Goal: Transaction & Acquisition: Purchase product/service

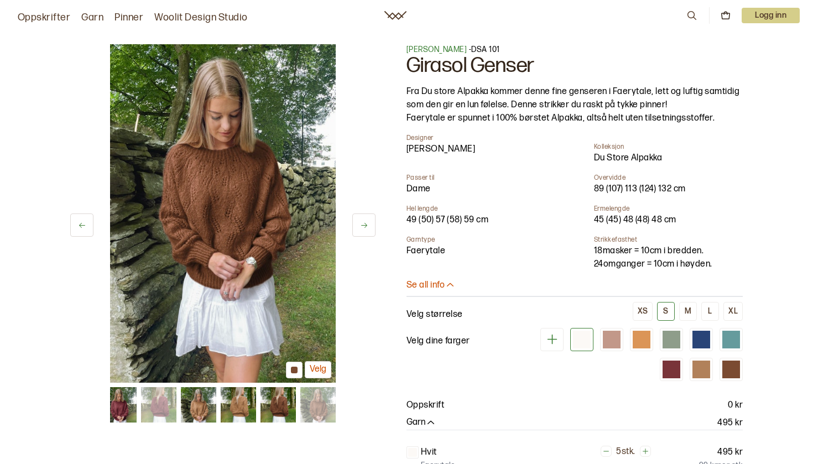
click at [360, 227] on icon at bounding box center [364, 225] width 8 height 8
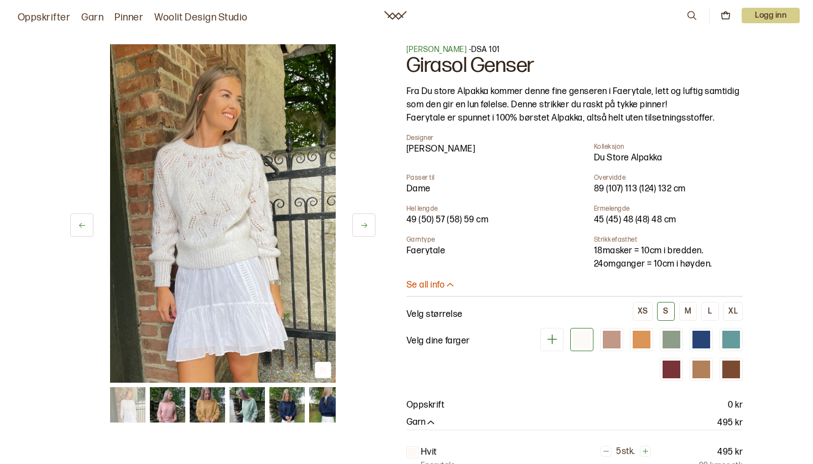
click at [208, 199] on img at bounding box center [223, 213] width 226 height 339
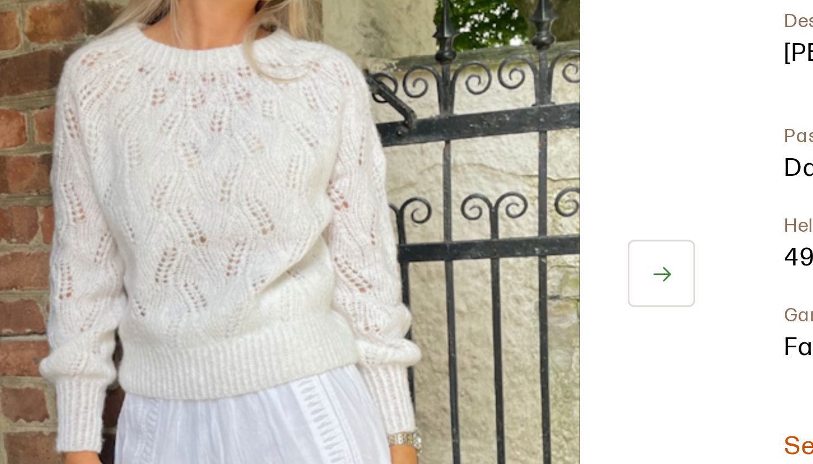
scroll to position [16, 0]
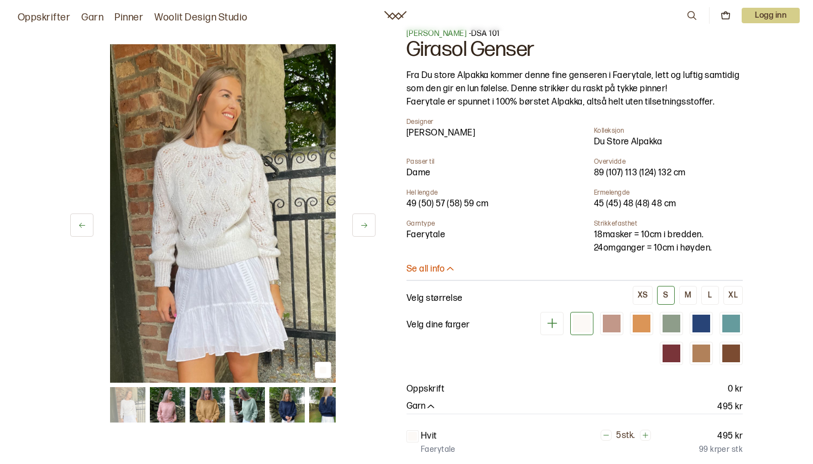
click at [758, 105] on div "1 av 14 1 av 14 Trine Lise Høyseth - DSA 101 Girasol Genser Fra Du store Alpakk…" at bounding box center [407, 351] width 708 height 691
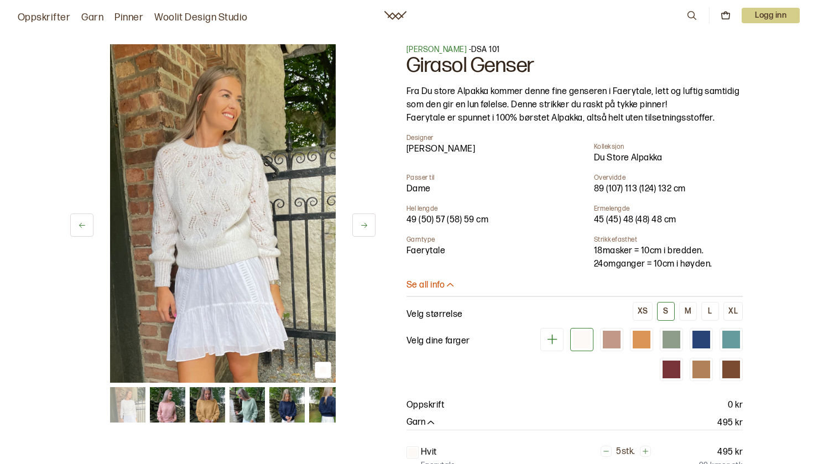
scroll to position [0, 0]
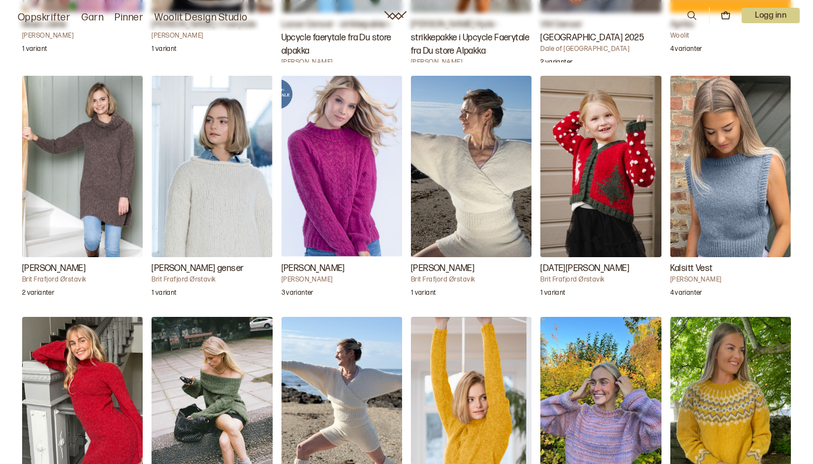
scroll to position [1571, 0]
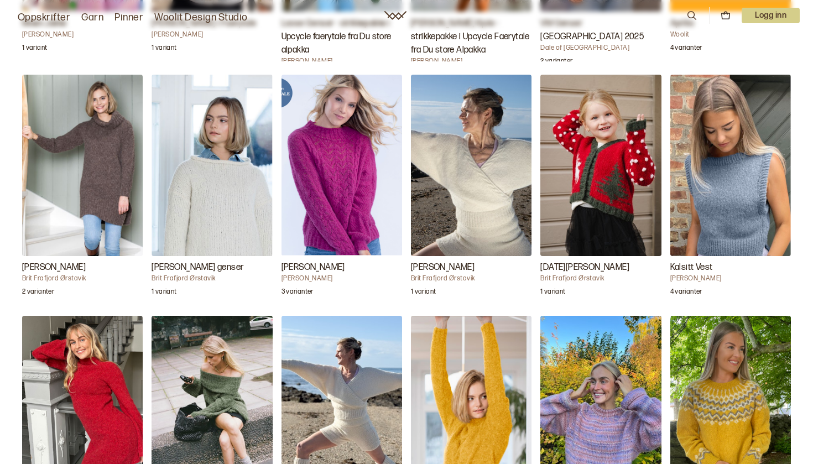
click at [500, 144] on img "Mina Genser" at bounding box center [471, 165] width 121 height 181
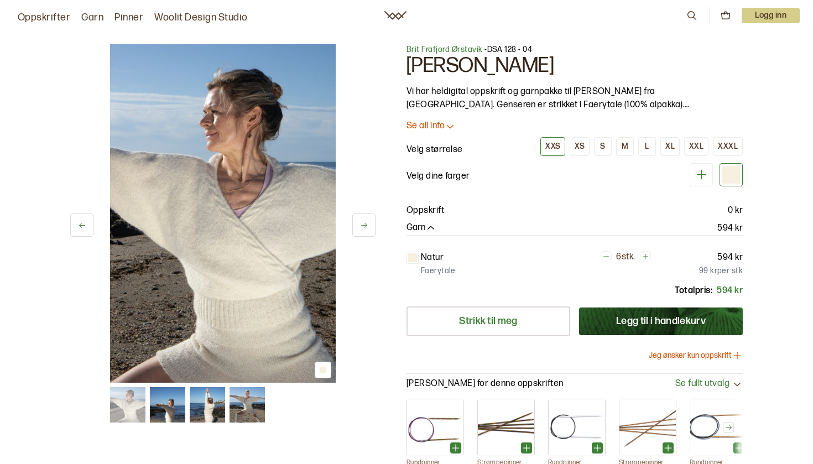
click at [361, 223] on icon at bounding box center [364, 225] width 8 height 8
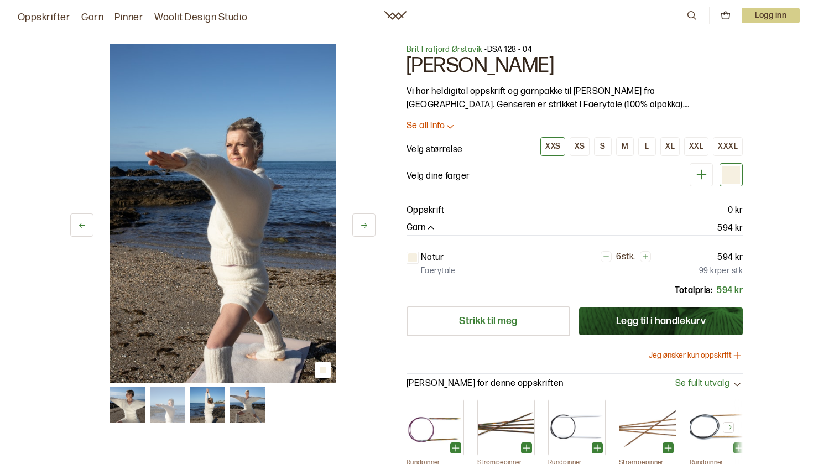
click at [361, 225] on icon at bounding box center [364, 225] width 8 height 8
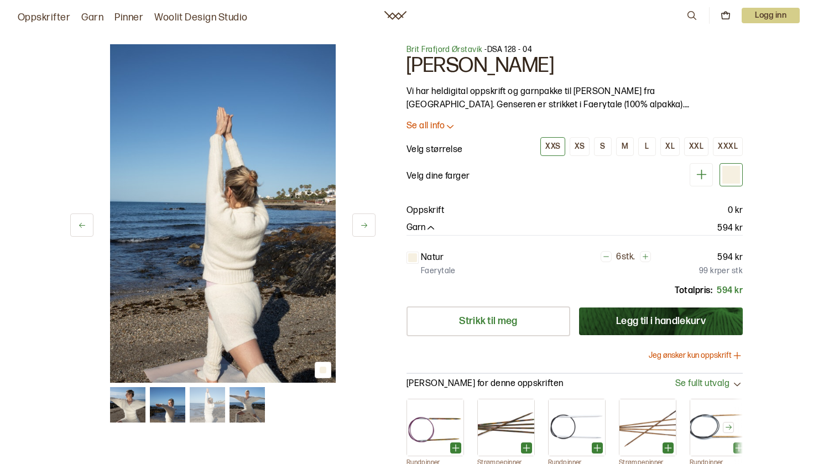
click at [361, 225] on icon at bounding box center [364, 225] width 8 height 8
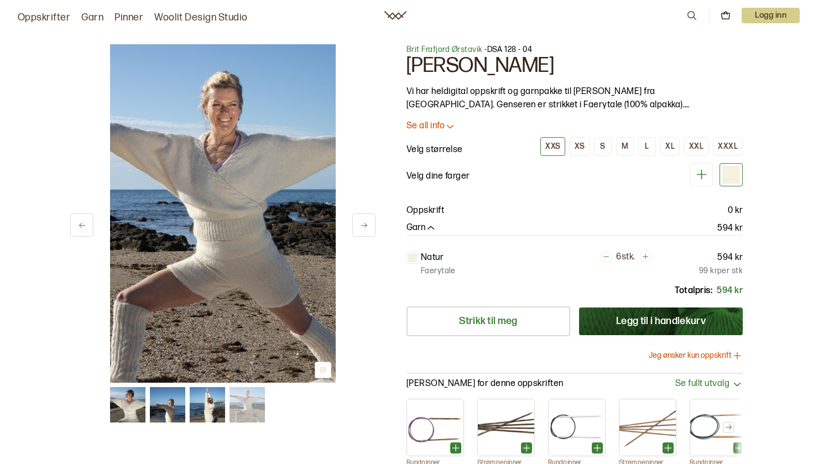
click at [361, 223] on icon at bounding box center [364, 225] width 8 height 8
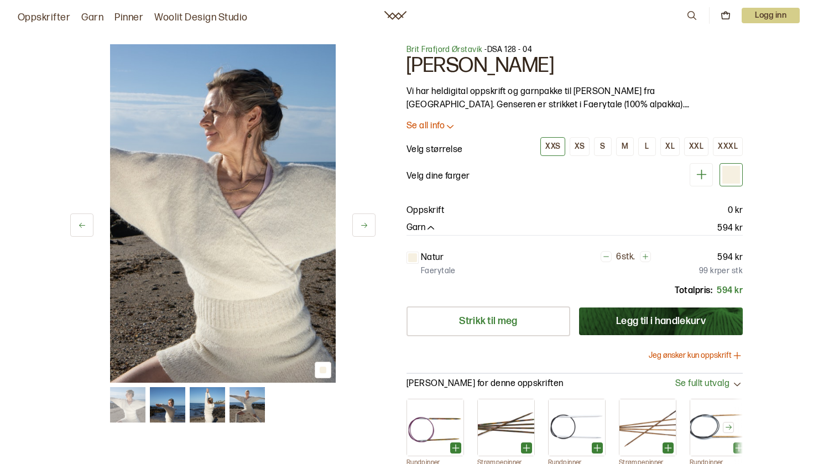
click at [248, 234] on img at bounding box center [223, 213] width 226 height 339
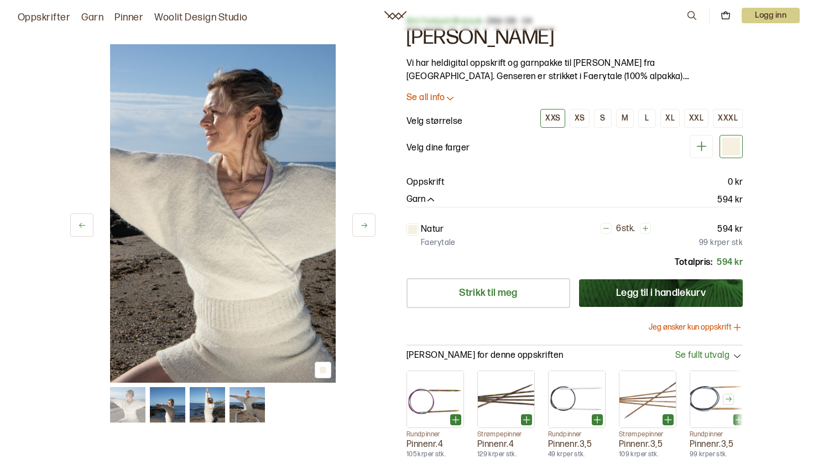
scroll to position [33, 0]
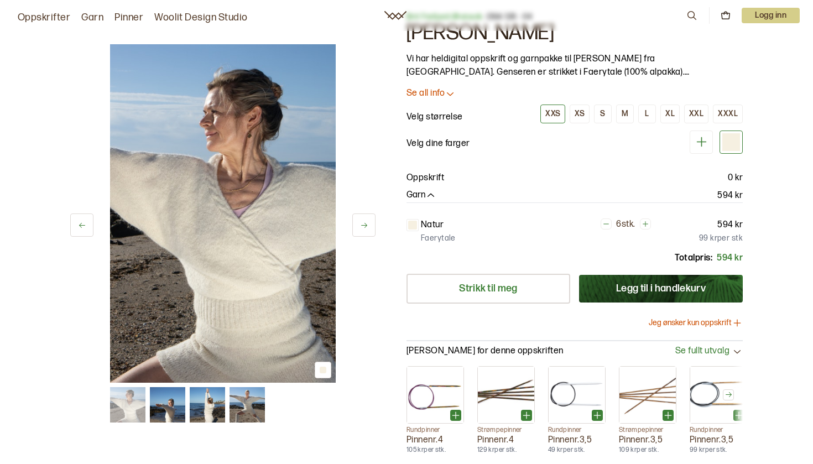
click at [178, 392] on img at bounding box center [167, 404] width 35 height 35
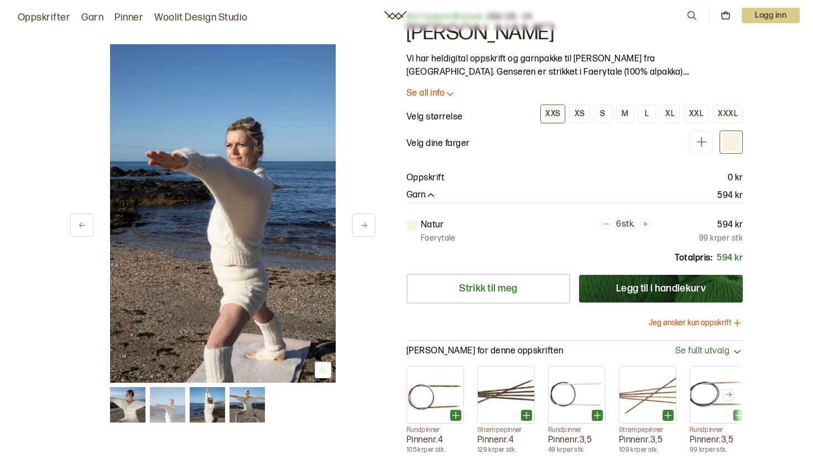
click at [208, 397] on img at bounding box center [207, 404] width 35 height 35
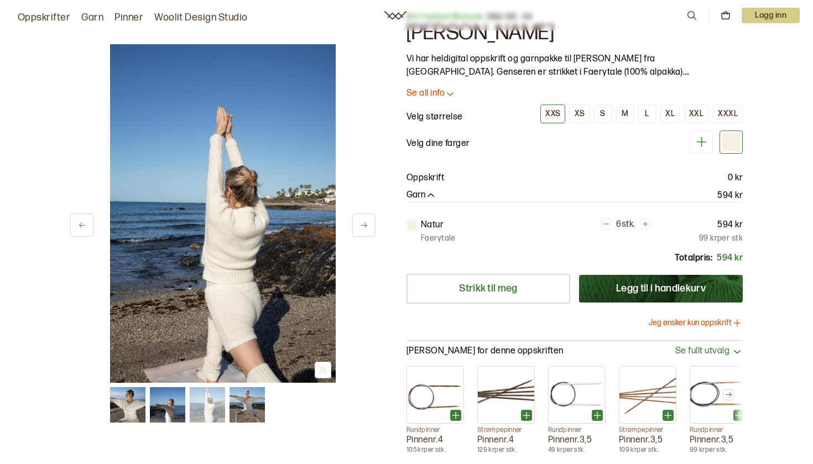
click at [248, 403] on img at bounding box center [247, 404] width 35 height 35
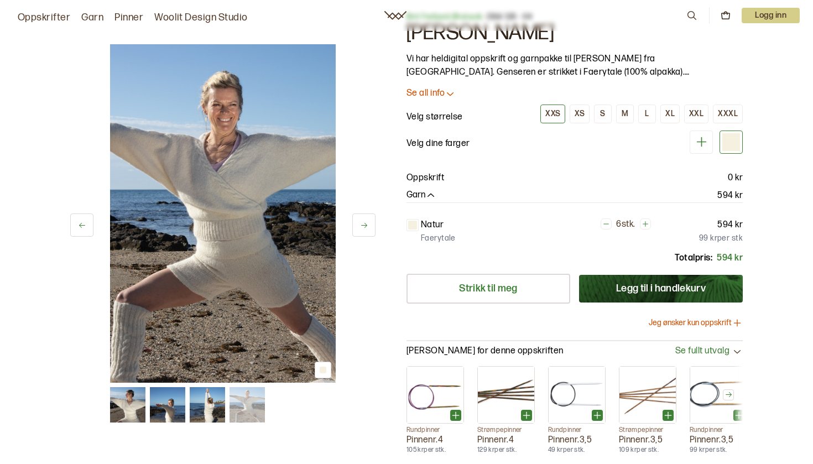
click at [719, 320] on button "Jeg ønsker kun oppskrift" at bounding box center [696, 323] width 94 height 11
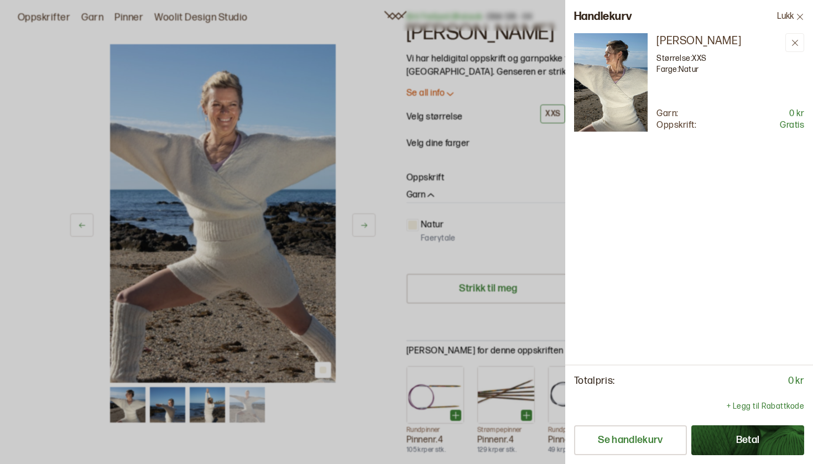
click at [735, 440] on button "Betal" at bounding box center [747, 440] width 113 height 30
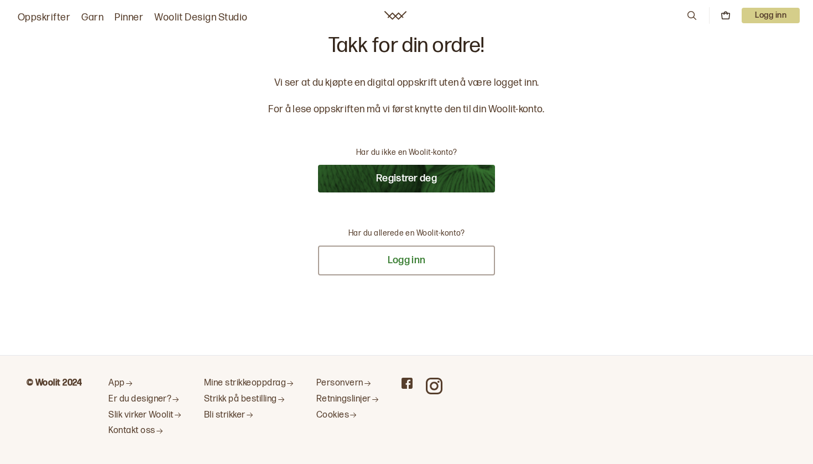
click at [420, 264] on button "Logg inn" at bounding box center [406, 261] width 177 height 30
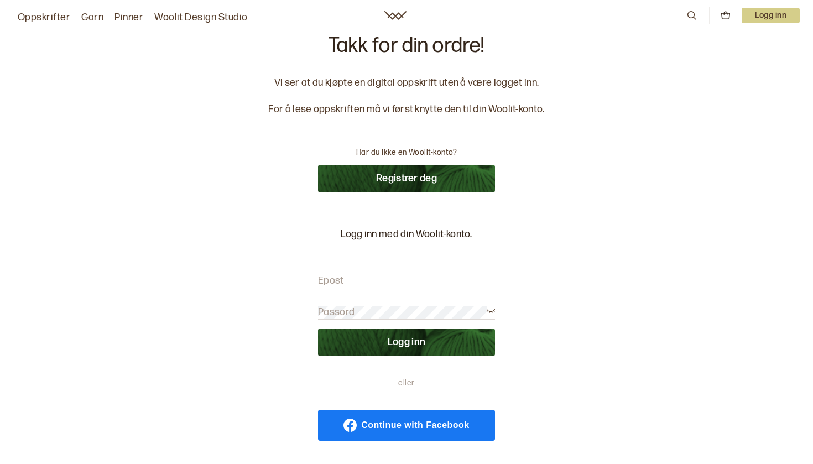
click at [376, 283] on input "Epost" at bounding box center [406, 281] width 177 height 14
click at [594, 282] on div "Takk for din ordre! Vi ser at du kjøpte en digital oppskrift uten å være logget…" at bounding box center [406, 260] width 813 height 521
click at [382, 280] on input "Christine" at bounding box center [406, 281] width 177 height 14
type input "Christinewergeland@outlook.com"
click at [421, 331] on button "Logg inn" at bounding box center [406, 343] width 177 height 28
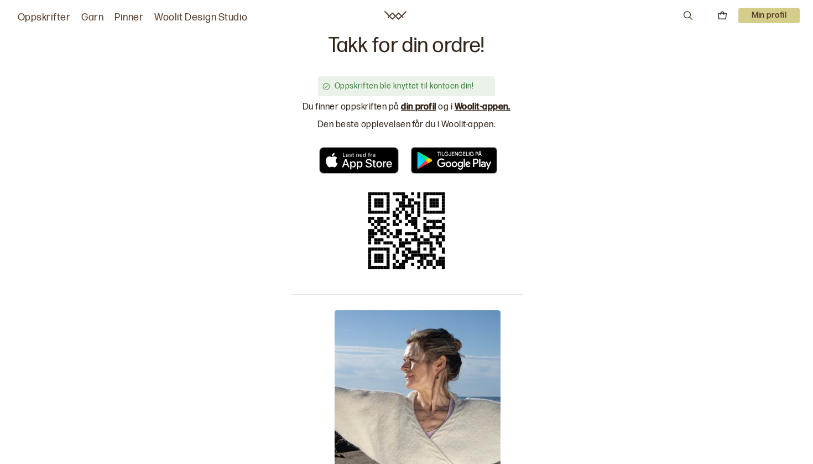
click at [47, 15] on link "Oppskrifter" at bounding box center [44, 17] width 53 height 15
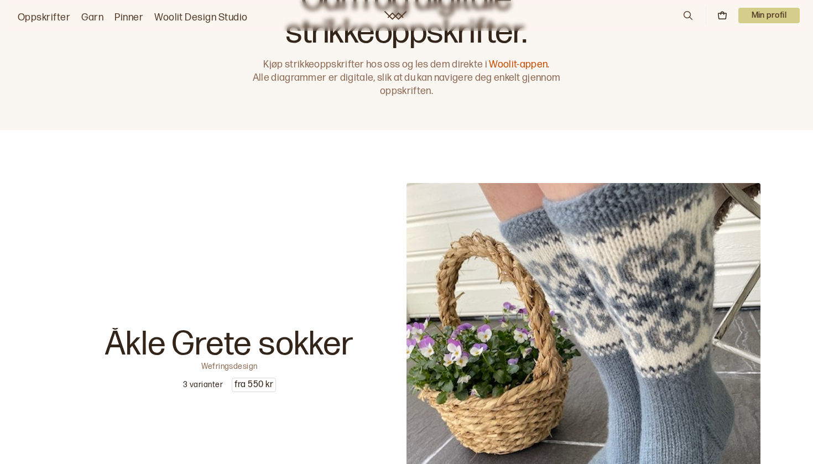
scroll to position [59, 0]
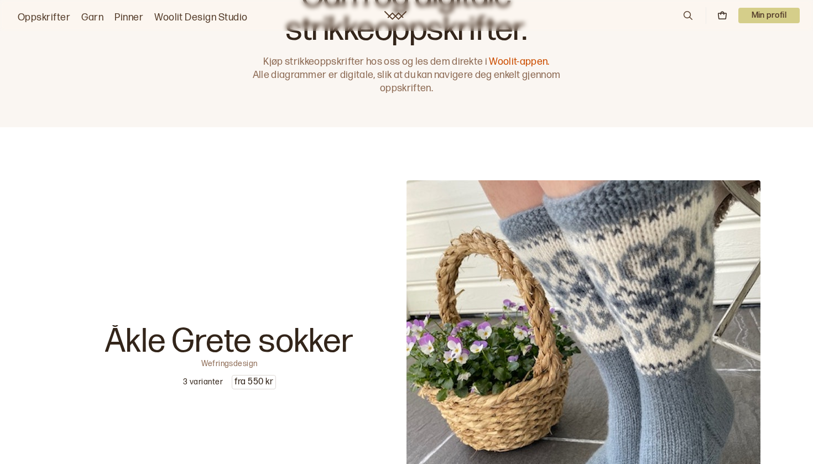
click at [786, 12] on p "Min profil" at bounding box center [770, 15] width 62 height 15
click at [736, 44] on span "Profil" at bounding box center [731, 44] width 20 height 11
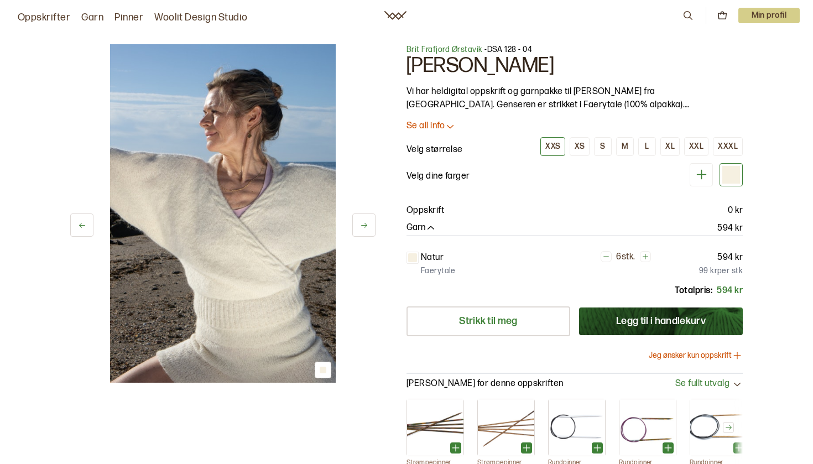
scroll to position [33, 0]
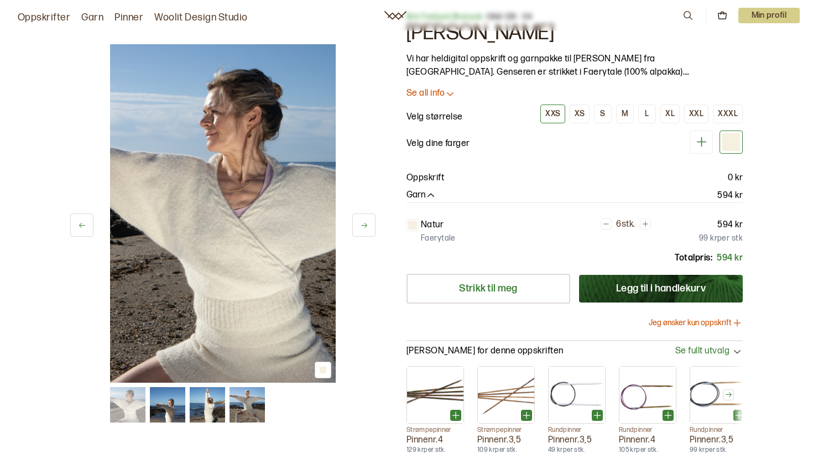
click at [705, 326] on button "Jeg ønsker kun oppskrift" at bounding box center [696, 323] width 94 height 11
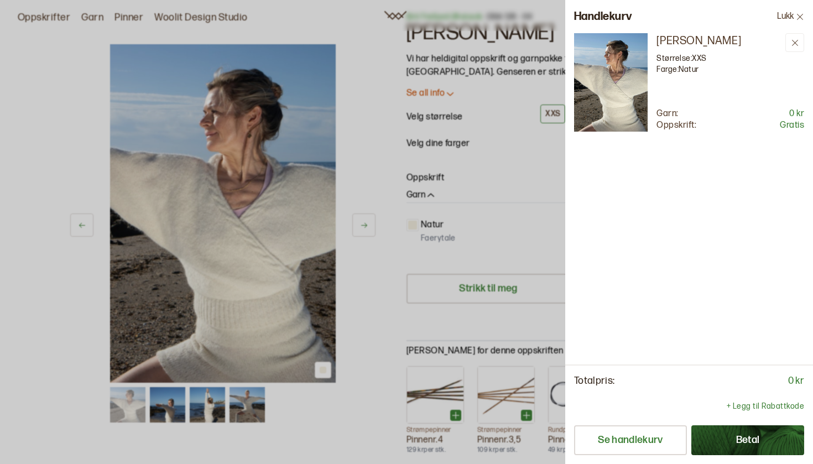
click at [763, 439] on button "Betal" at bounding box center [747, 440] width 113 height 30
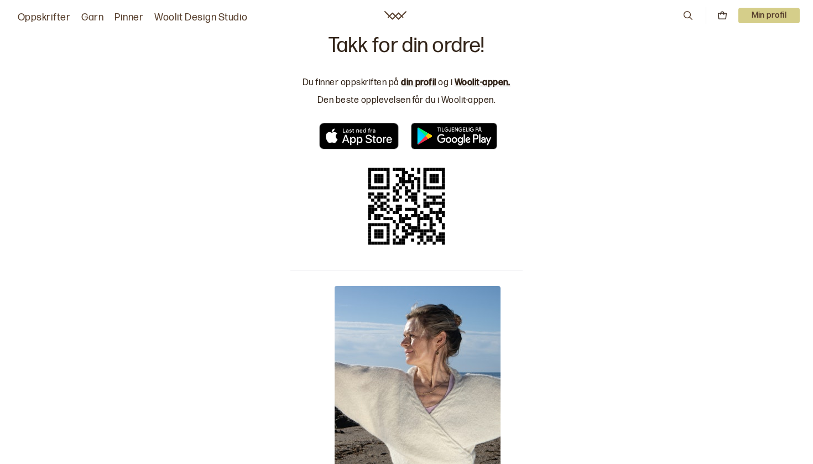
click at [415, 80] on link "din profil" at bounding box center [418, 82] width 35 height 11
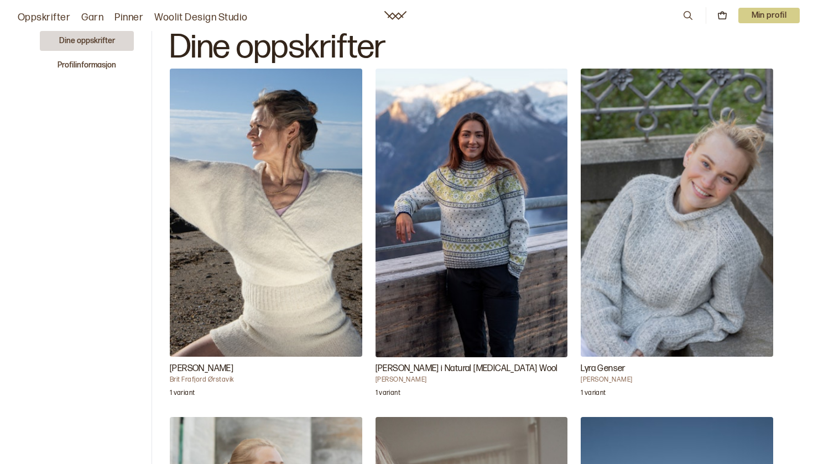
click at [245, 213] on img "Mina Genser" at bounding box center [266, 213] width 193 height 288
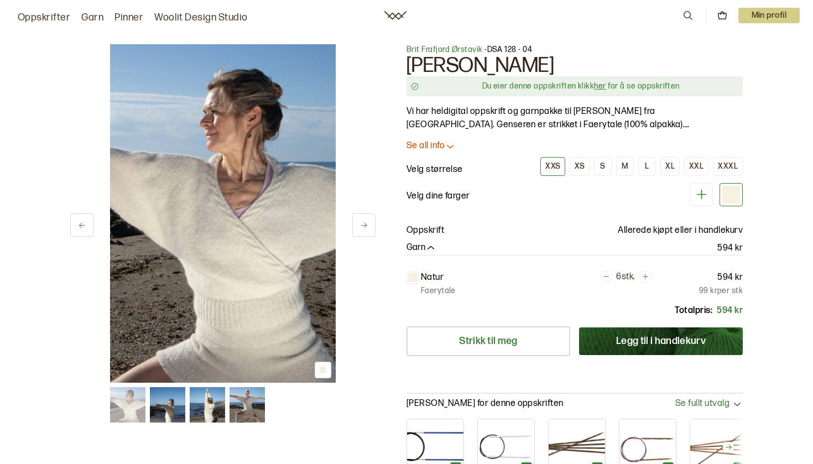
click at [600, 87] on link "her" at bounding box center [600, 85] width 12 height 9
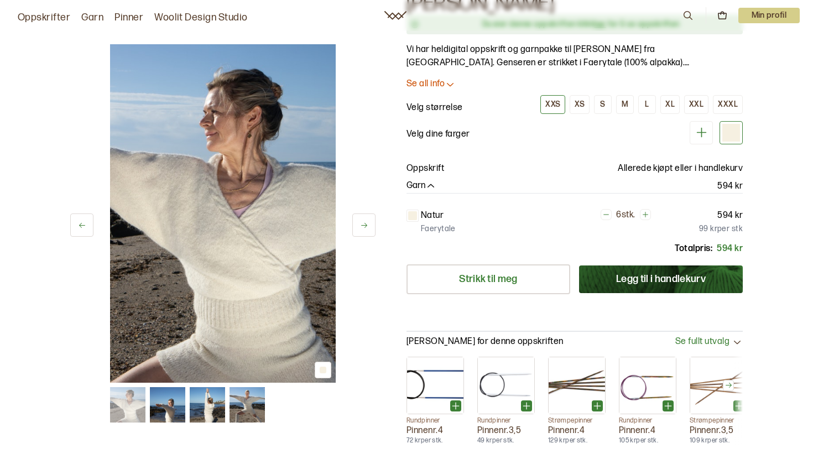
scroll to position [62, 0]
click at [357, 224] on button at bounding box center [363, 225] width 23 height 23
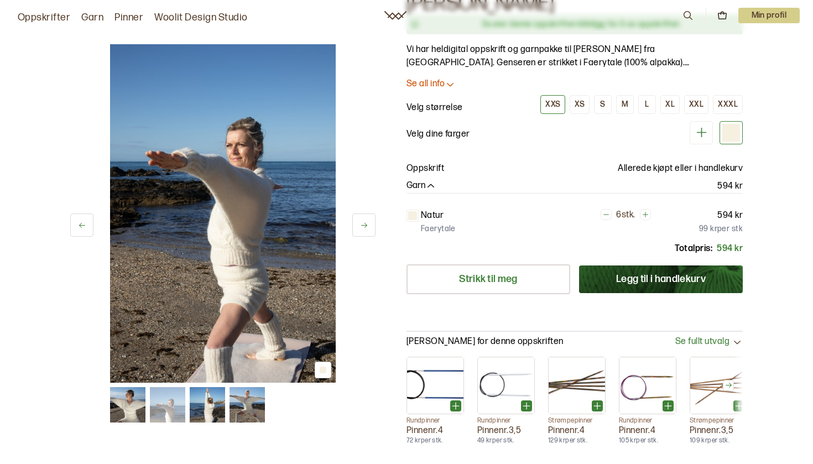
click at [363, 224] on icon at bounding box center [364, 225] width 8 height 8
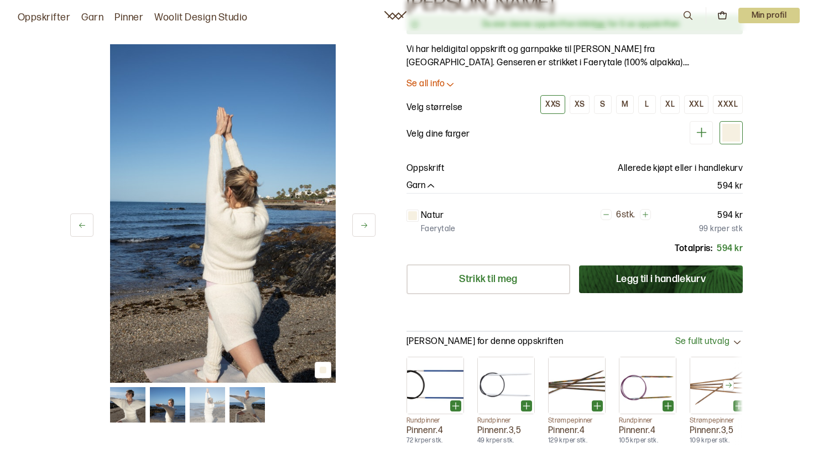
click at [363, 222] on icon at bounding box center [364, 225] width 8 height 8
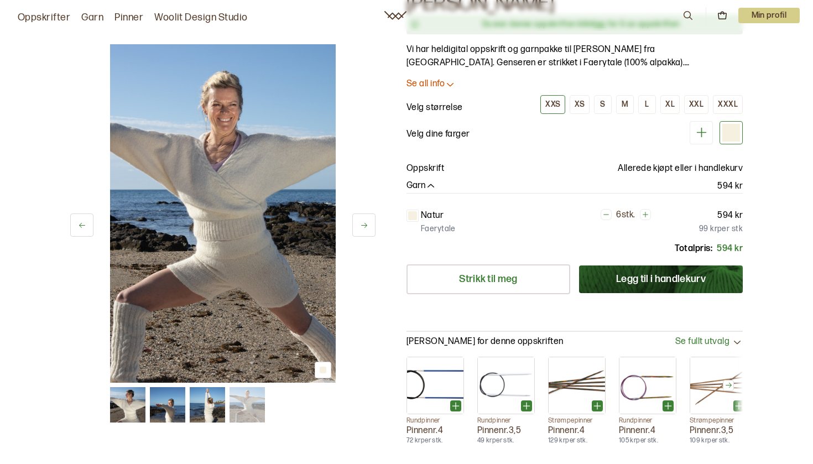
click at [363, 222] on icon at bounding box center [364, 225] width 8 height 8
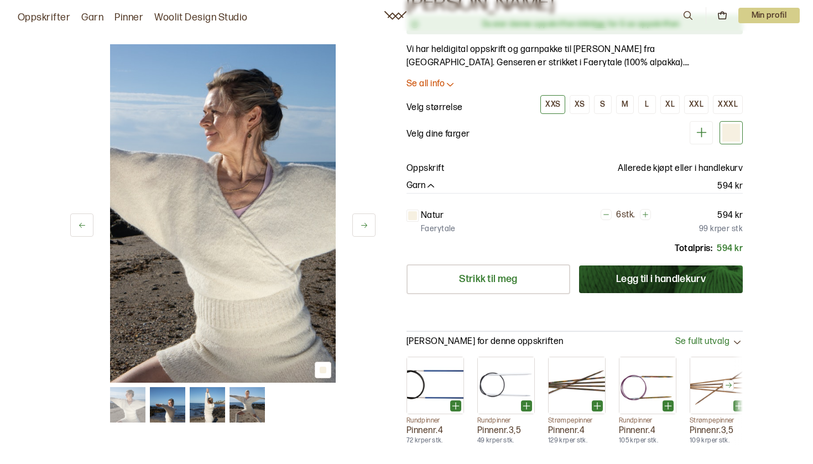
click at [275, 215] on img at bounding box center [223, 213] width 226 height 339
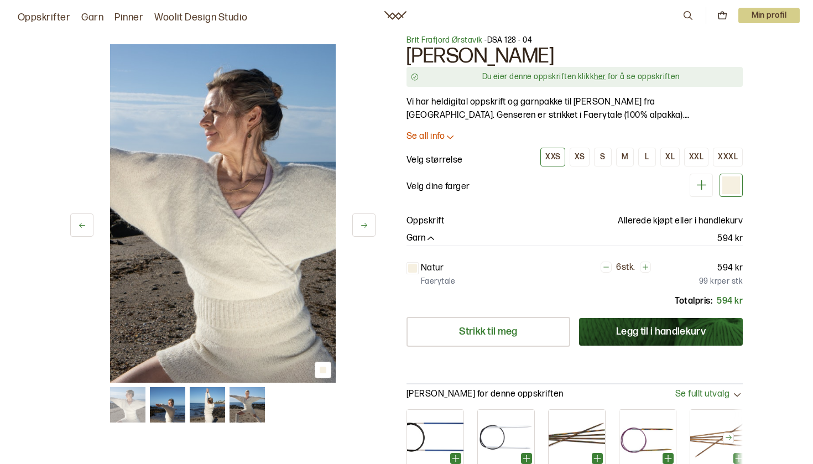
scroll to position [9, 0]
drag, startPoint x: 455, startPoint y: 278, endPoint x: 422, endPoint y: 266, distance: 35.9
click at [422, 266] on div "Natur 6 stk. 594 kr Faerytale 99 kr per stk" at bounding box center [575, 275] width 336 height 27
copy div "Natur 6 stk. 594 kr Faerytale"
click at [490, 235] on div "Garn 594 kr" at bounding box center [575, 238] width 336 height 13
